Goal: Navigation & Orientation: Find specific page/section

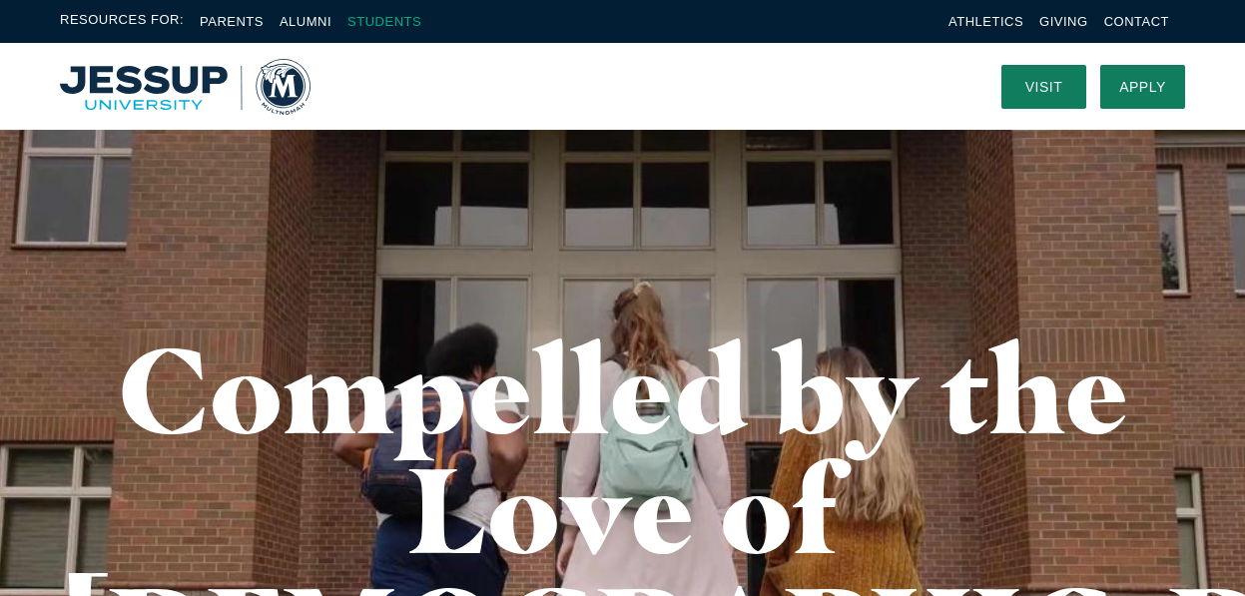
click at [370, 25] on link "Students" at bounding box center [385, 21] width 74 height 15
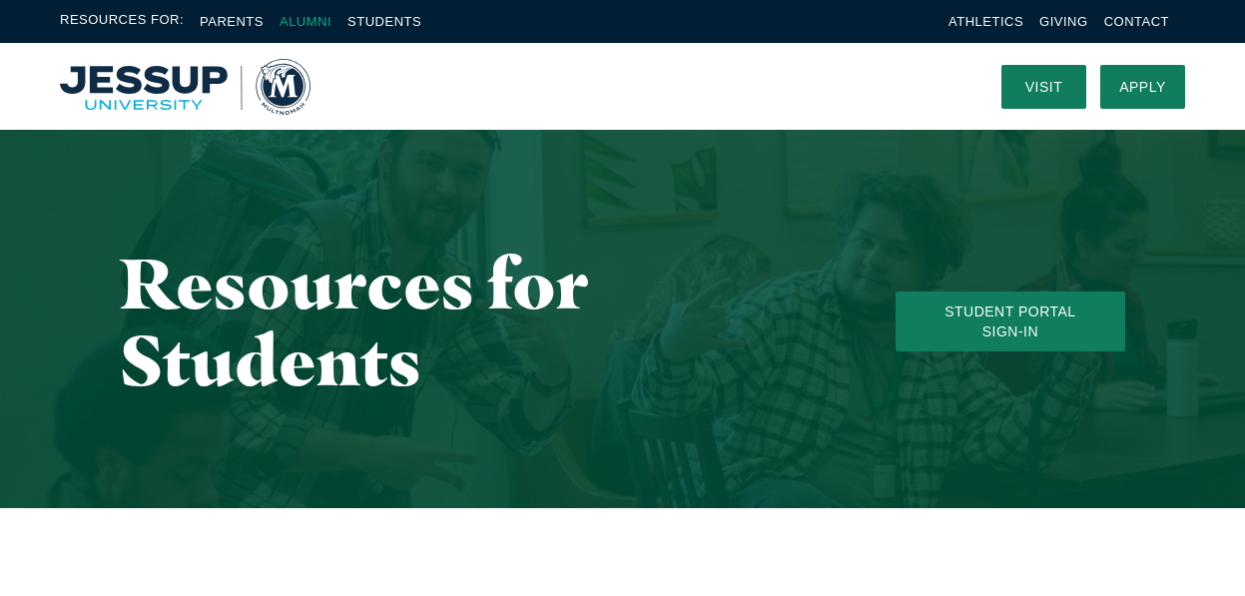
click at [303, 25] on link "Alumni" at bounding box center [306, 21] width 52 height 15
